Goal: Task Accomplishment & Management: Use online tool/utility

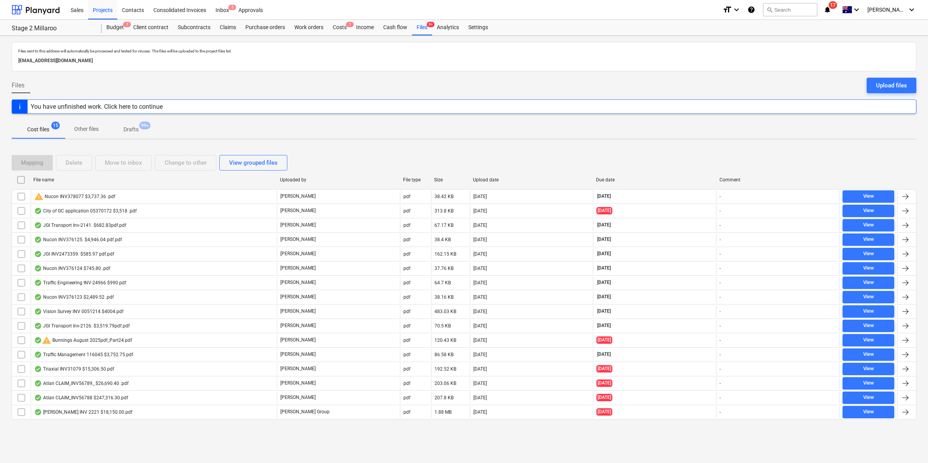
click at [831, 8] on icon "notifications" at bounding box center [827, 9] width 8 height 9
click at [607, 22] on div "Budget 7 Client contract Subcontracts Claims Purchase orders Work orders Costs …" at bounding box center [509, 28] width 814 height 16
click at [421, 28] on div "Files 9+" at bounding box center [422, 28] width 20 height 16
click at [116, 24] on div "Budget 7" at bounding box center [115, 28] width 27 height 16
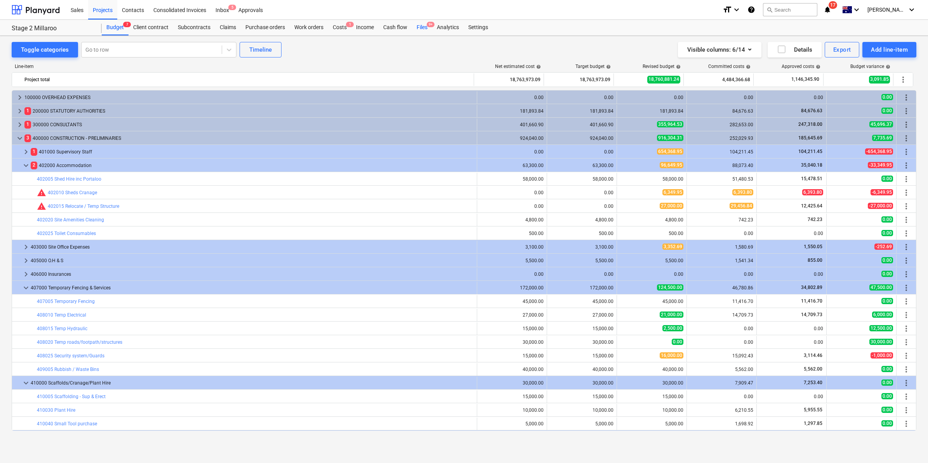
click at [419, 29] on div "Files 9+" at bounding box center [422, 28] width 20 height 16
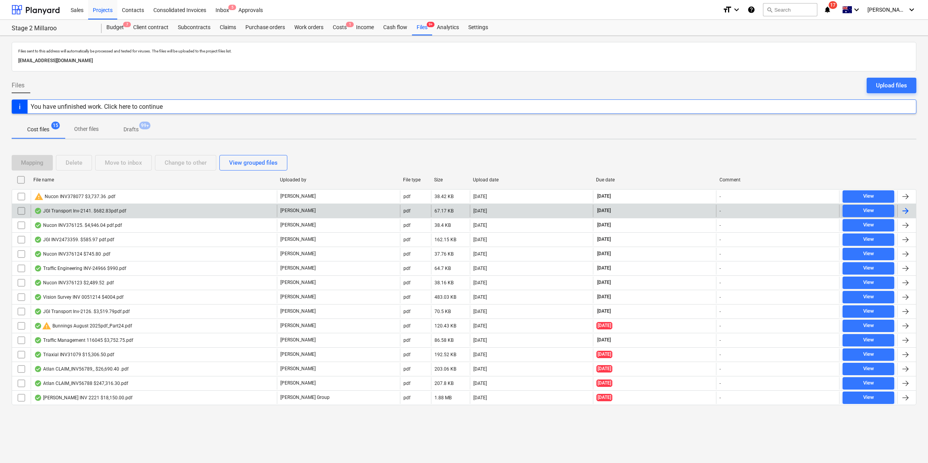
click at [64, 211] on div "JGI Transport Inv-2141. $682.83pdf.pdf" at bounding box center [80, 211] width 92 height 6
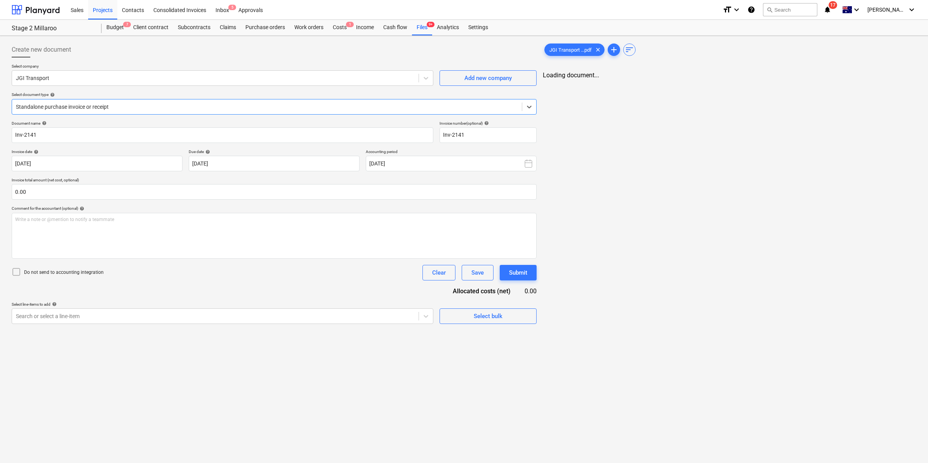
type input "Inv-2141"
type input "[DATE]"
click at [98, 228] on div "Write a note or @mention to notify a teammate [PERSON_NAME]" at bounding box center [273, 236] width 523 height 46
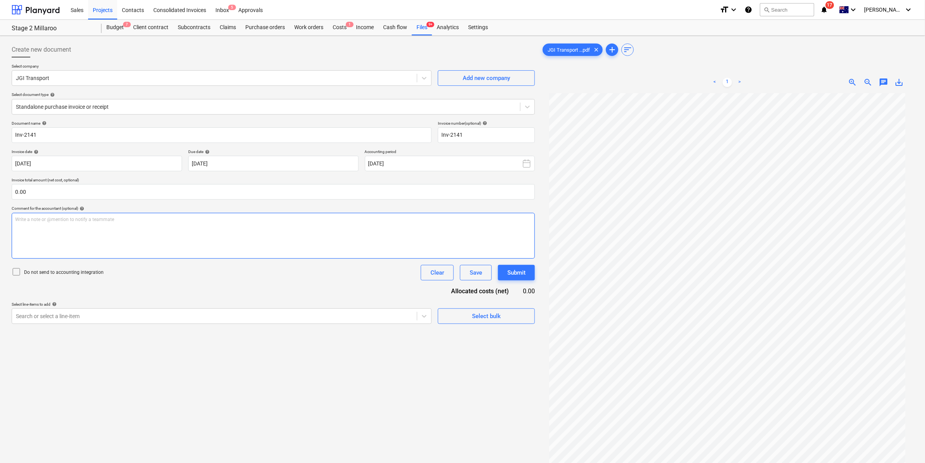
click at [96, 229] on div "Write a note or @mention to notify a teammate [PERSON_NAME]" at bounding box center [273, 236] width 523 height 46
click at [192, 316] on div at bounding box center [214, 316] width 397 height 8
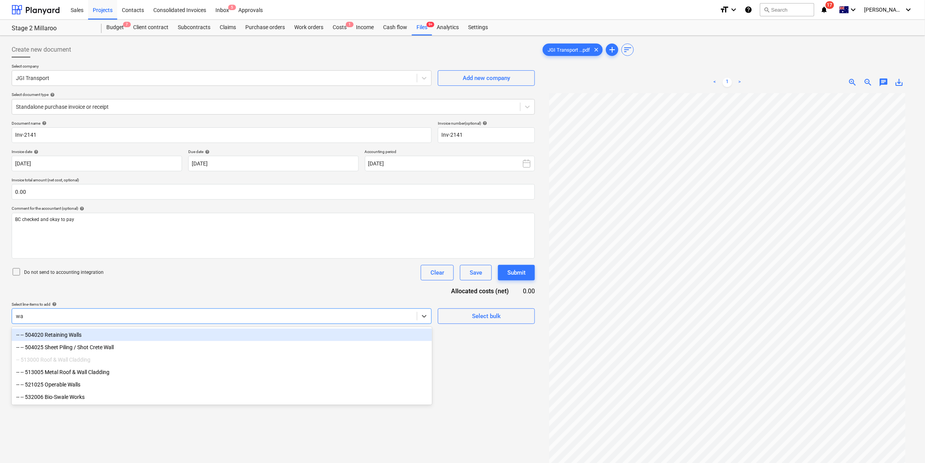
type input "w"
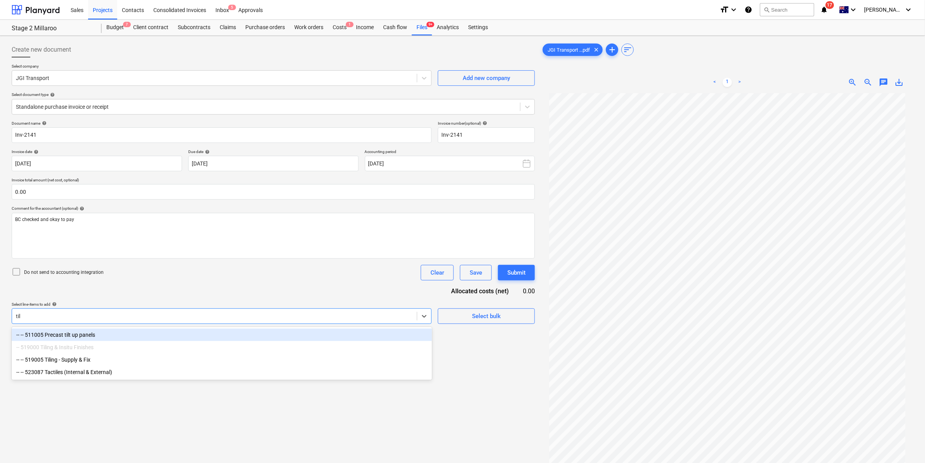
type input "tilt"
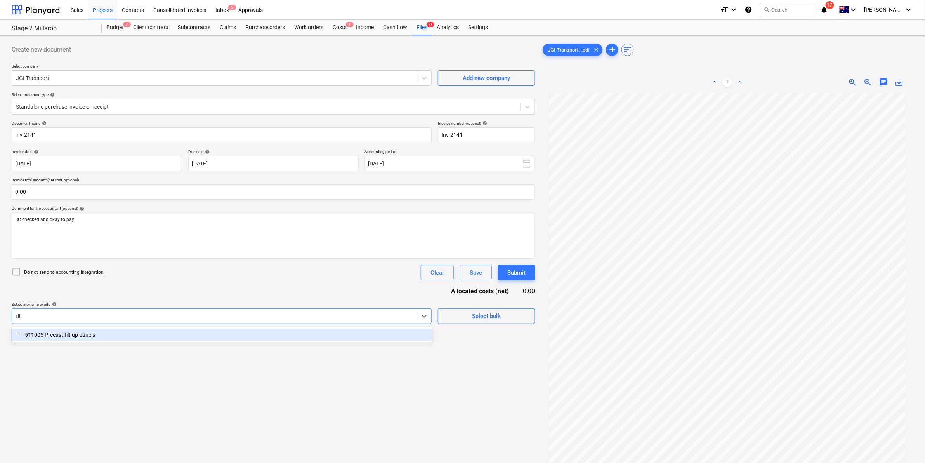
click at [110, 333] on div "-- -- 511005 Precast tilt up panels" at bounding box center [222, 334] width 420 height 12
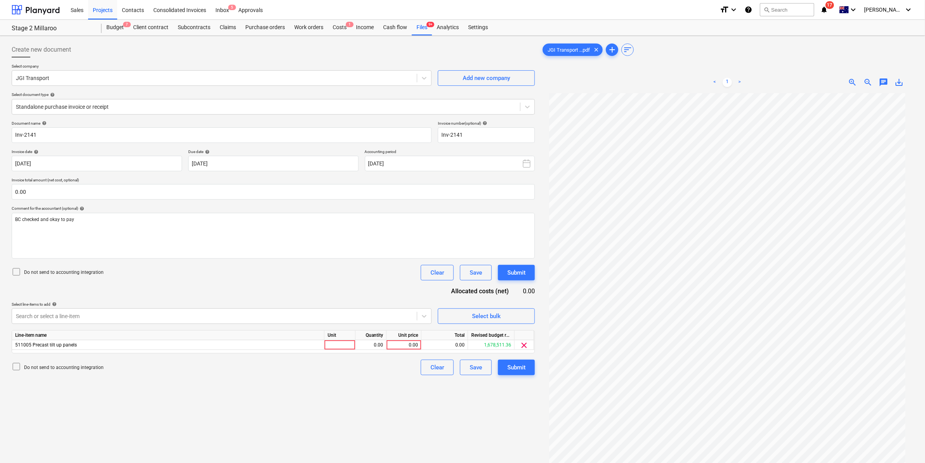
click at [240, 290] on div "Document name help Inv-2141 Invoice number (optional) help Inv-2141 Invoice dat…" at bounding box center [273, 248] width 523 height 254
click at [342, 344] on div at bounding box center [339, 345] width 31 height 10
click at [342, 282] on div "Document name help Inv-2141 Invoice number (optional) help Inv-2141 Invoice dat…" at bounding box center [273, 248] width 523 height 254
click at [346, 344] on div at bounding box center [339, 345] width 31 height 10
type input "item"
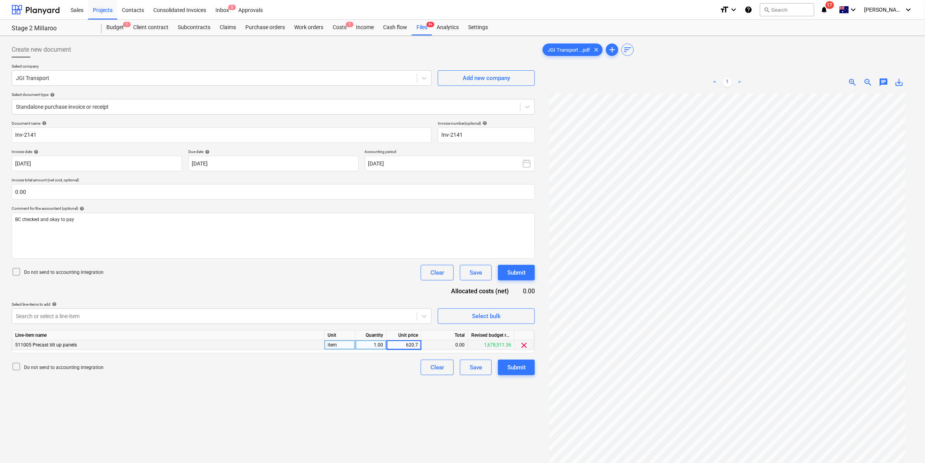
type input "620.74"
click at [513, 367] on div "Submit" at bounding box center [516, 367] width 18 height 10
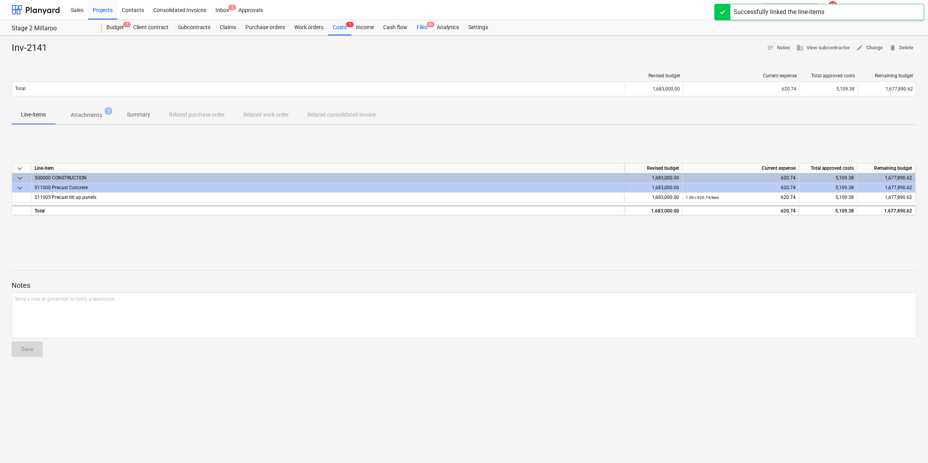
click at [421, 27] on div "Files 9+" at bounding box center [422, 28] width 20 height 16
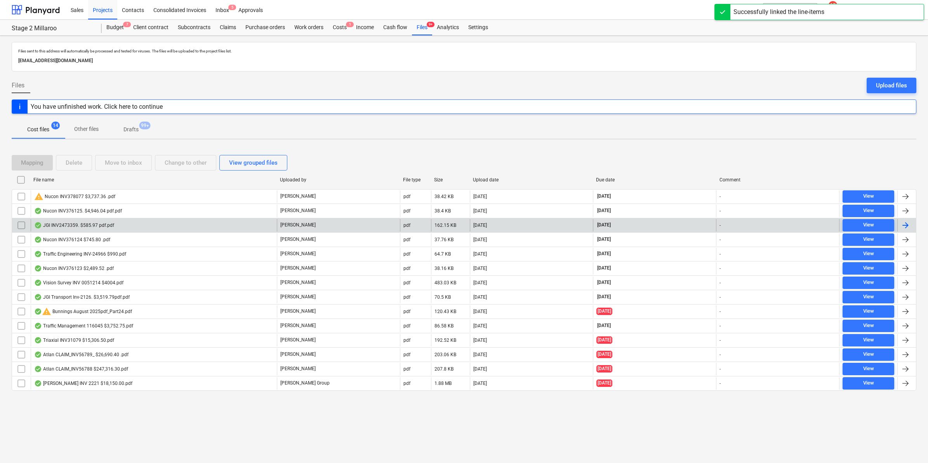
click at [98, 224] on div "JGI INV2473359. $585.97 pdf.pdf" at bounding box center [74, 225] width 80 height 6
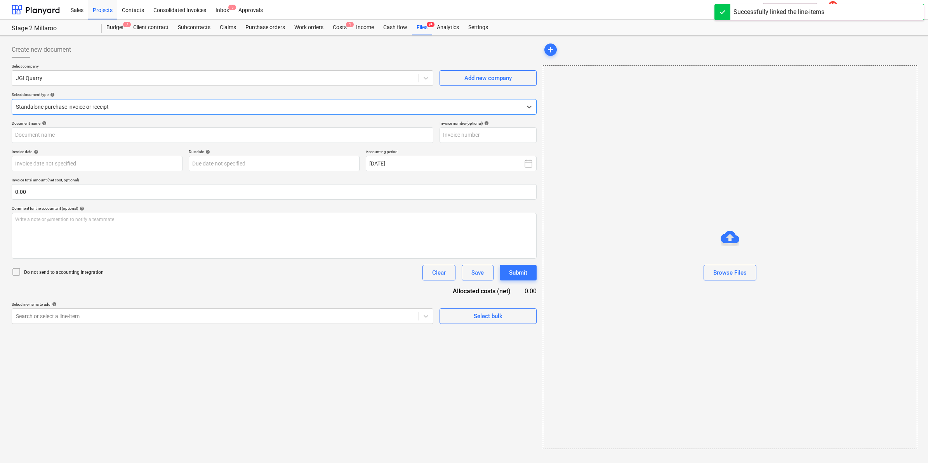
type input "2473359"
type input "[DATE]"
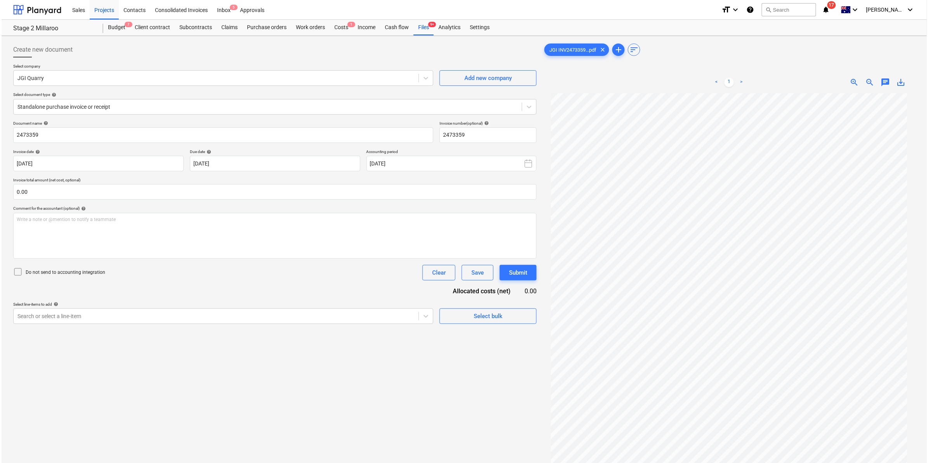
scroll to position [21, 0]
click at [106, 222] on p "Write a note or @mention to notify a teammate [PERSON_NAME]" at bounding box center [273, 219] width 516 height 7
click at [255, 319] on div at bounding box center [214, 316] width 397 height 8
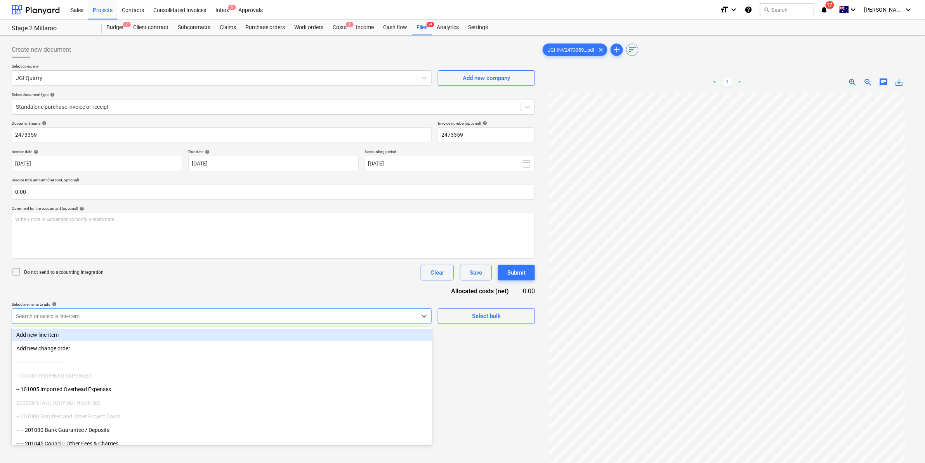
click at [253, 286] on div "Document name help 2473359 Invoice number (optional) help 2473359 Invoice date …" at bounding box center [273, 222] width 523 height 203
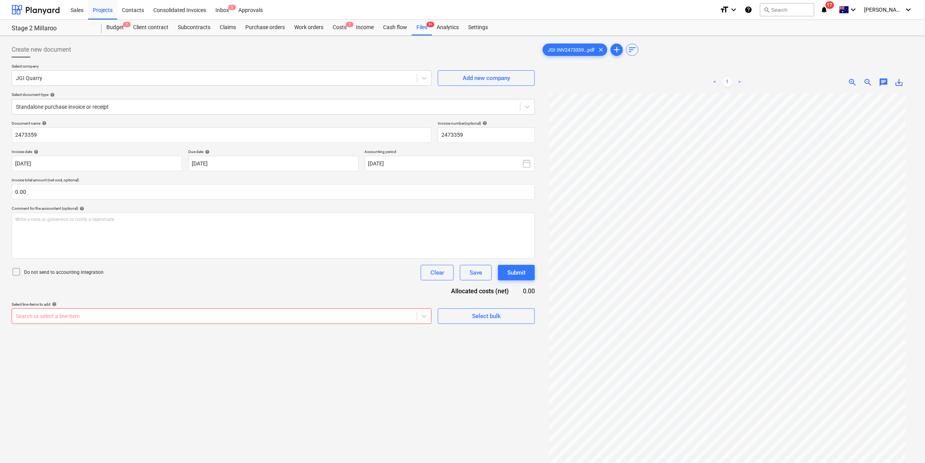
click at [169, 367] on div "Create new document Select company JGI Quarry Add new company Select document t…" at bounding box center [273, 288] width 529 height 498
click at [413, 28] on div "Files 9+" at bounding box center [422, 28] width 20 height 16
